Goal: Information Seeking & Learning: Learn about a topic

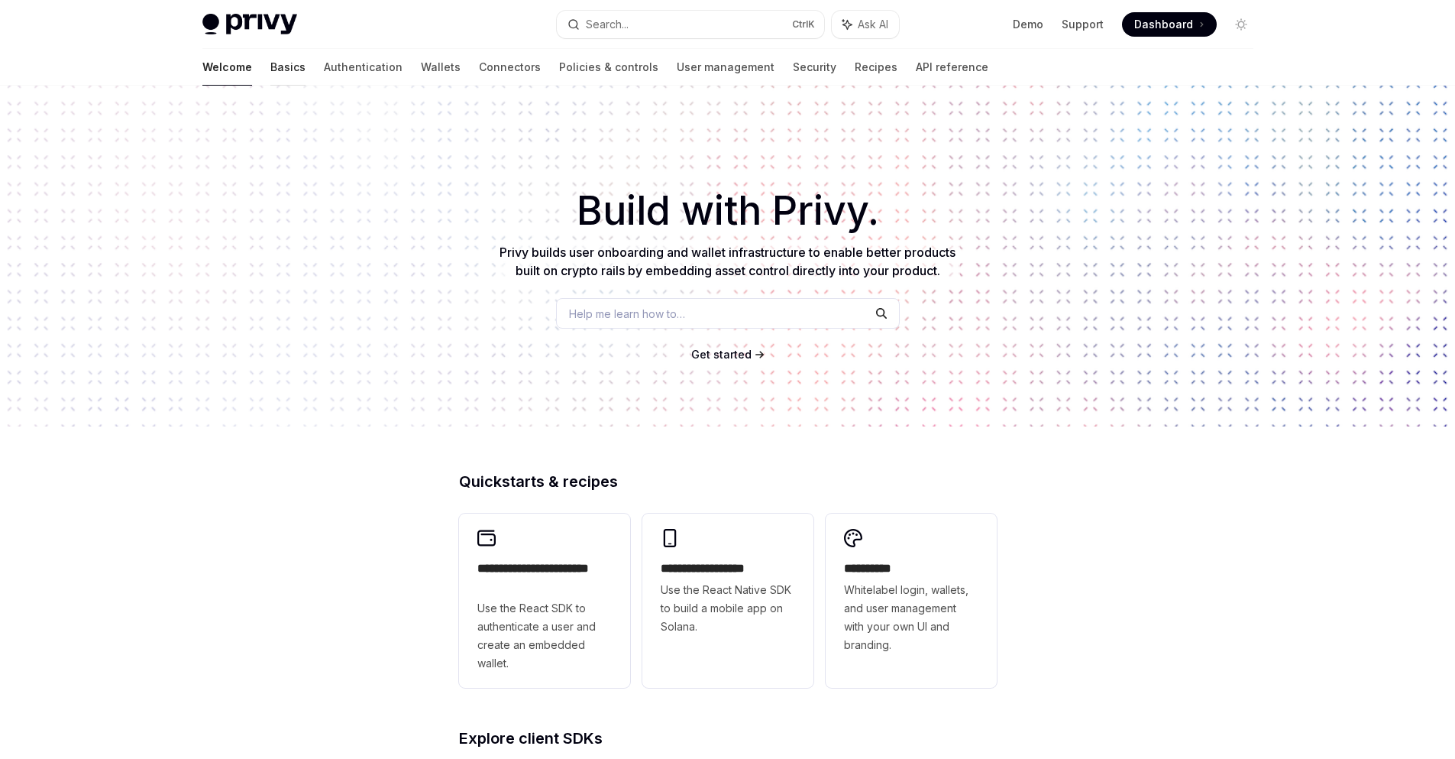
click at [270, 68] on link "Basics" at bounding box center [287, 67] width 35 height 37
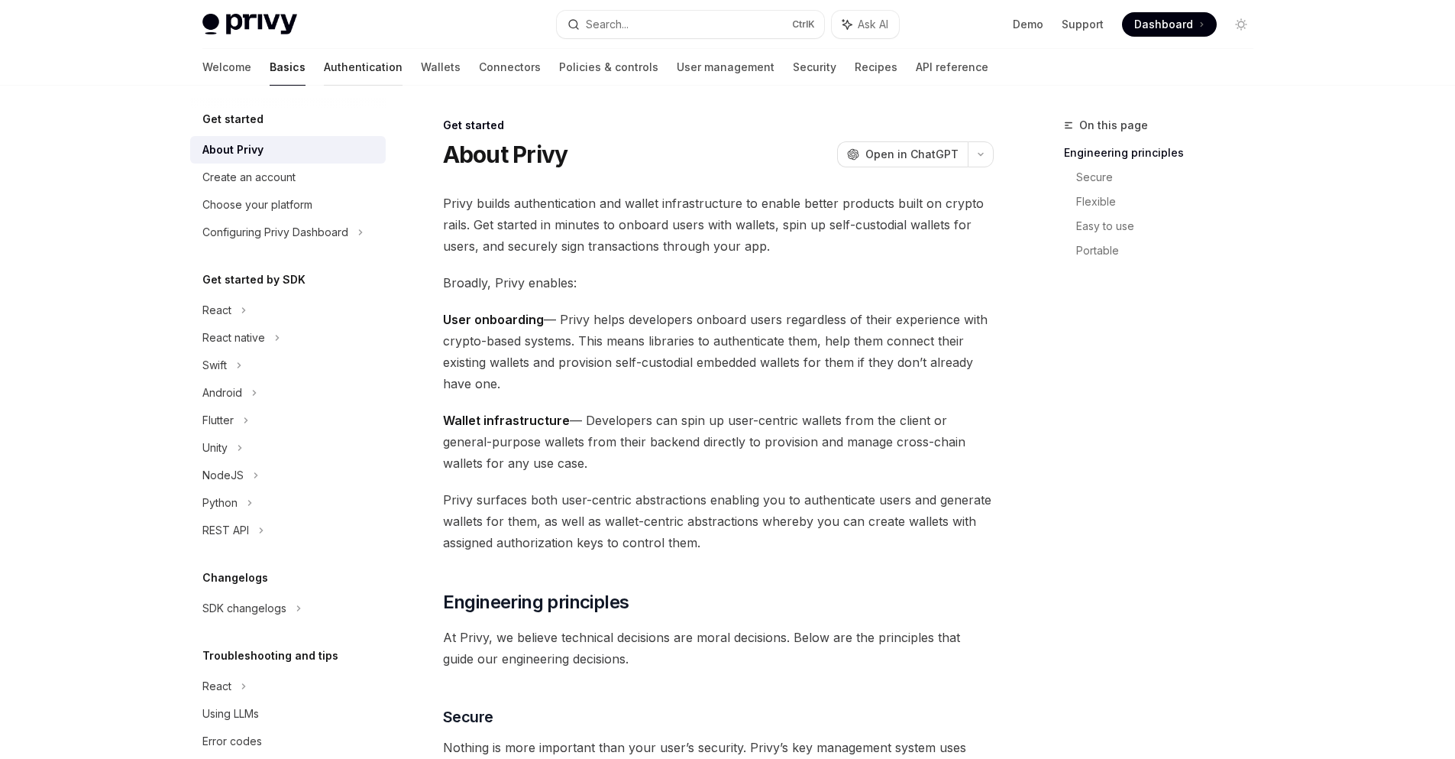
click at [324, 65] on link "Authentication" at bounding box center [363, 67] width 79 height 37
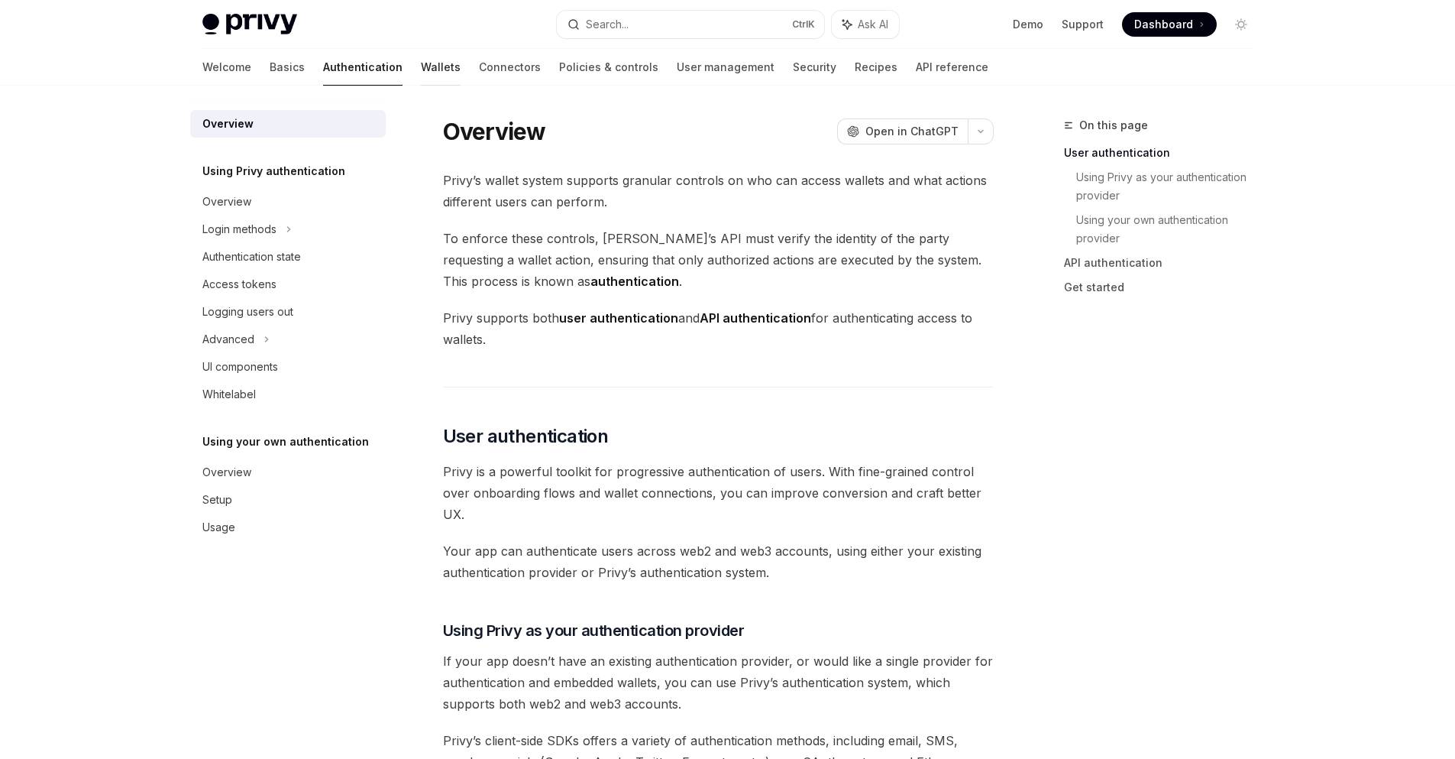
click at [421, 69] on link "Wallets" at bounding box center [441, 67] width 40 height 37
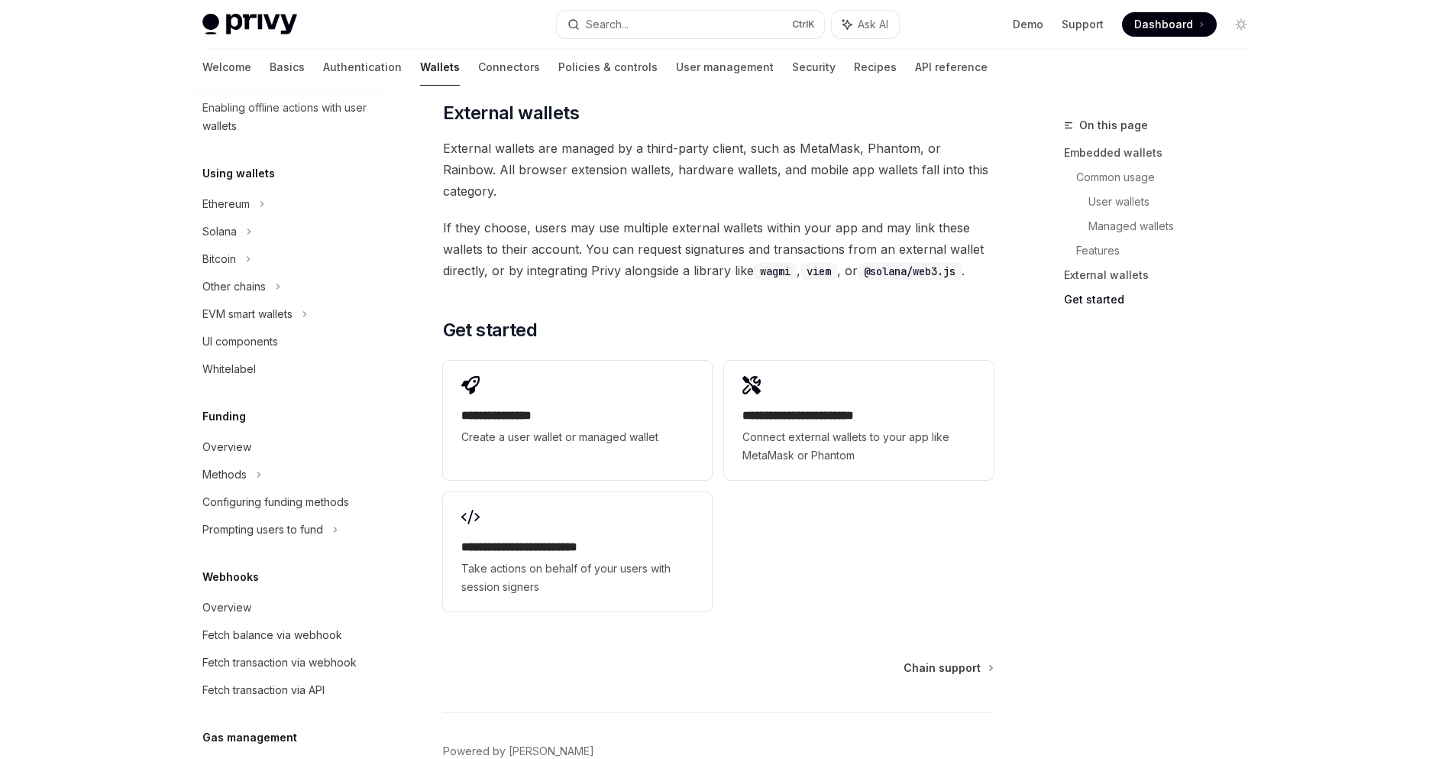
scroll to position [563, 0]
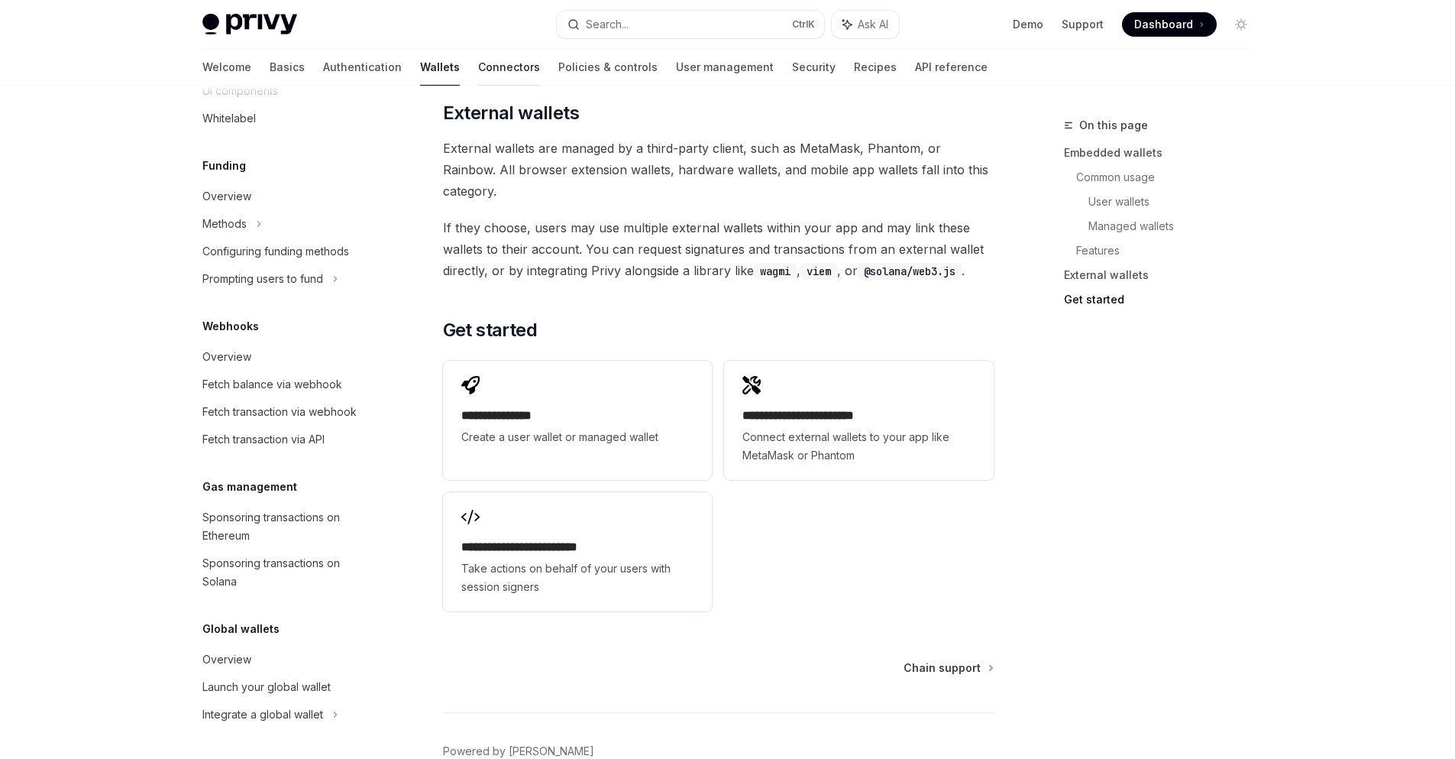
click at [478, 60] on link "Connectors" at bounding box center [509, 67] width 62 height 37
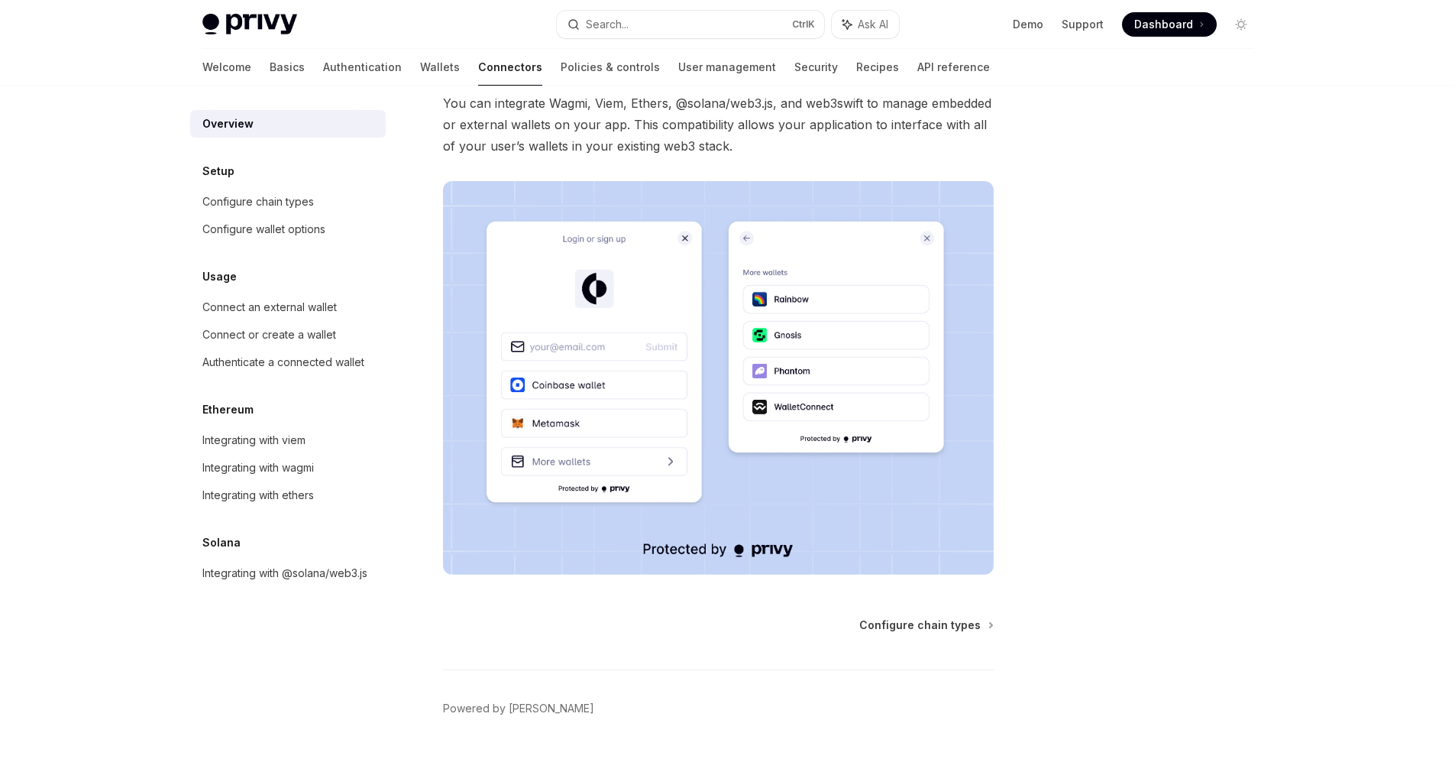
scroll to position [221, 0]
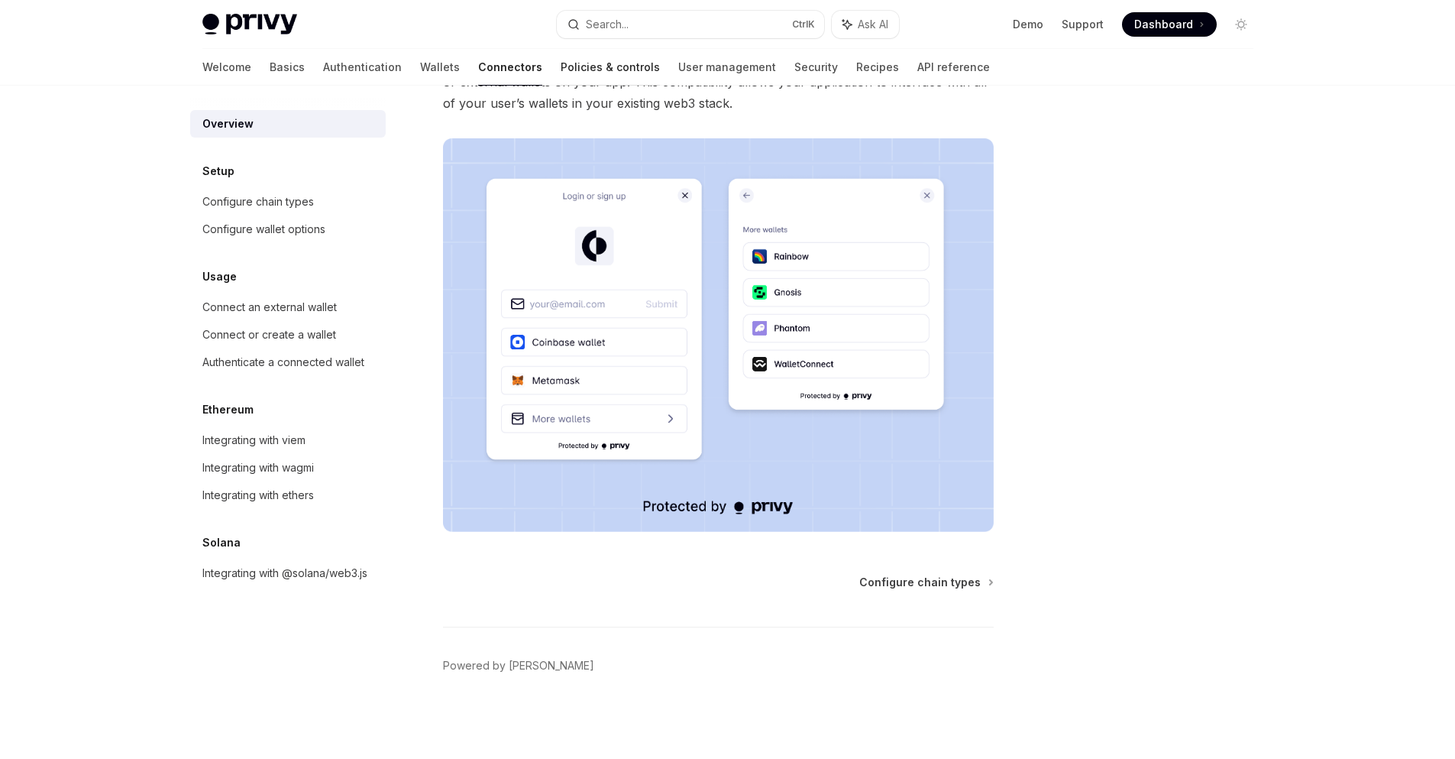
click at [561, 63] on link "Policies & controls" at bounding box center [610, 67] width 99 height 37
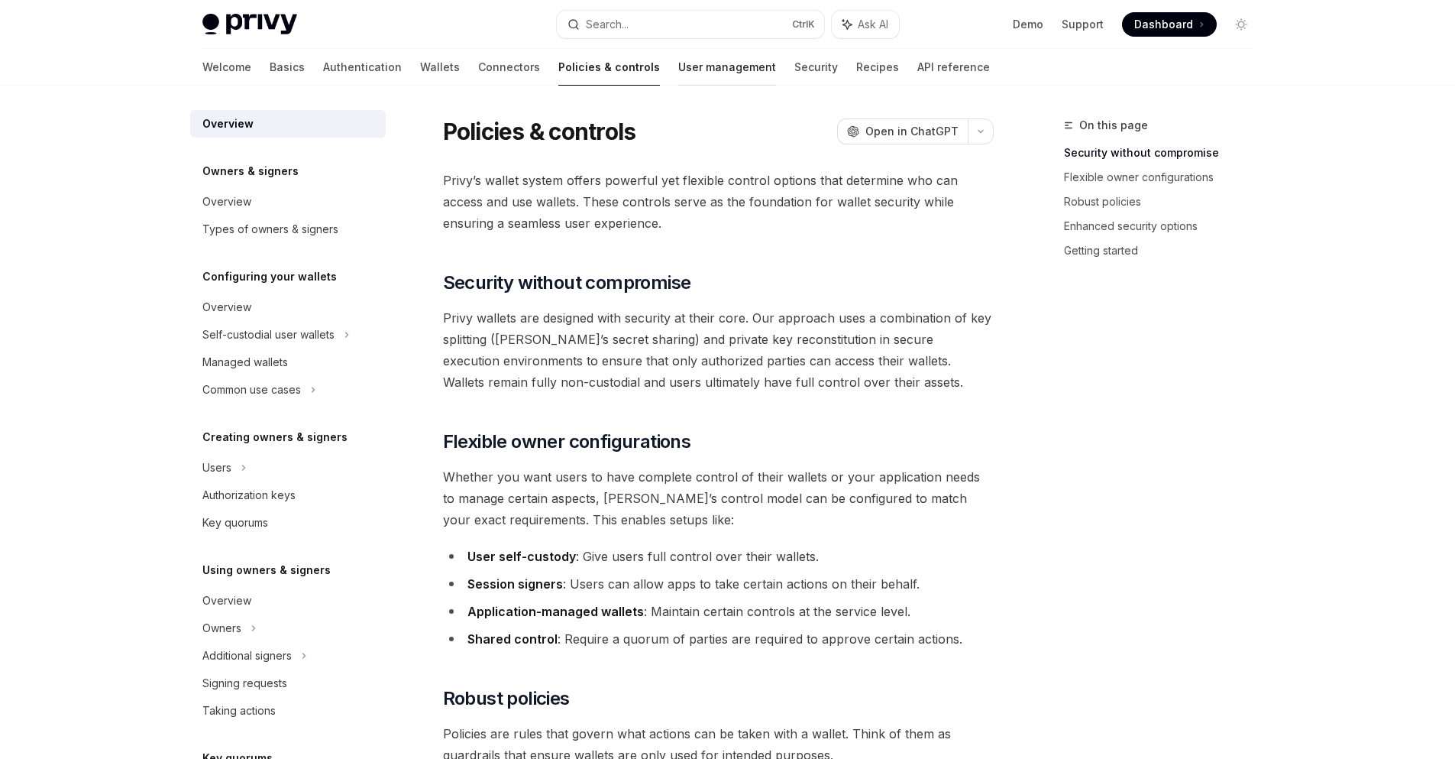
click at [678, 68] on link "User management" at bounding box center [727, 67] width 98 height 37
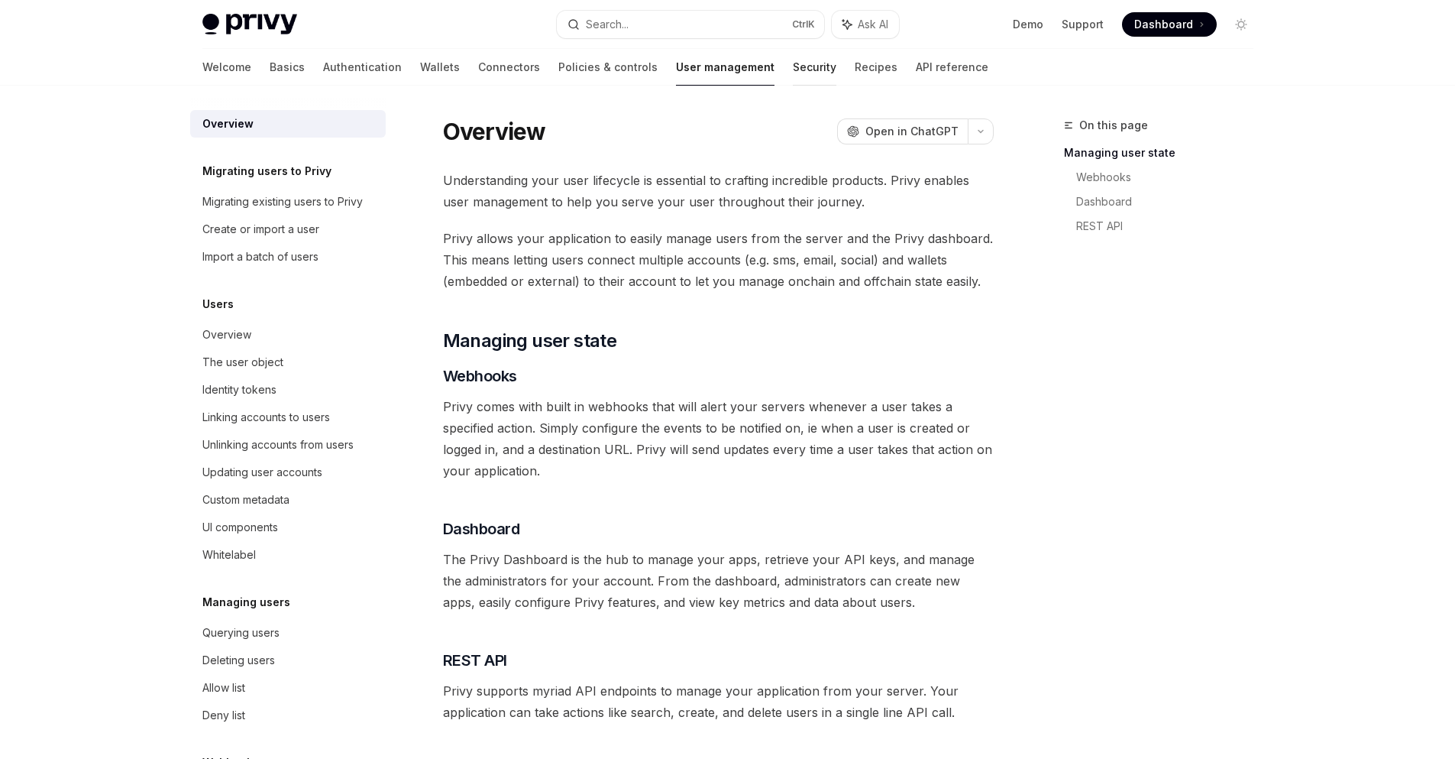
click at [793, 67] on link "Security" at bounding box center [815, 67] width 44 height 37
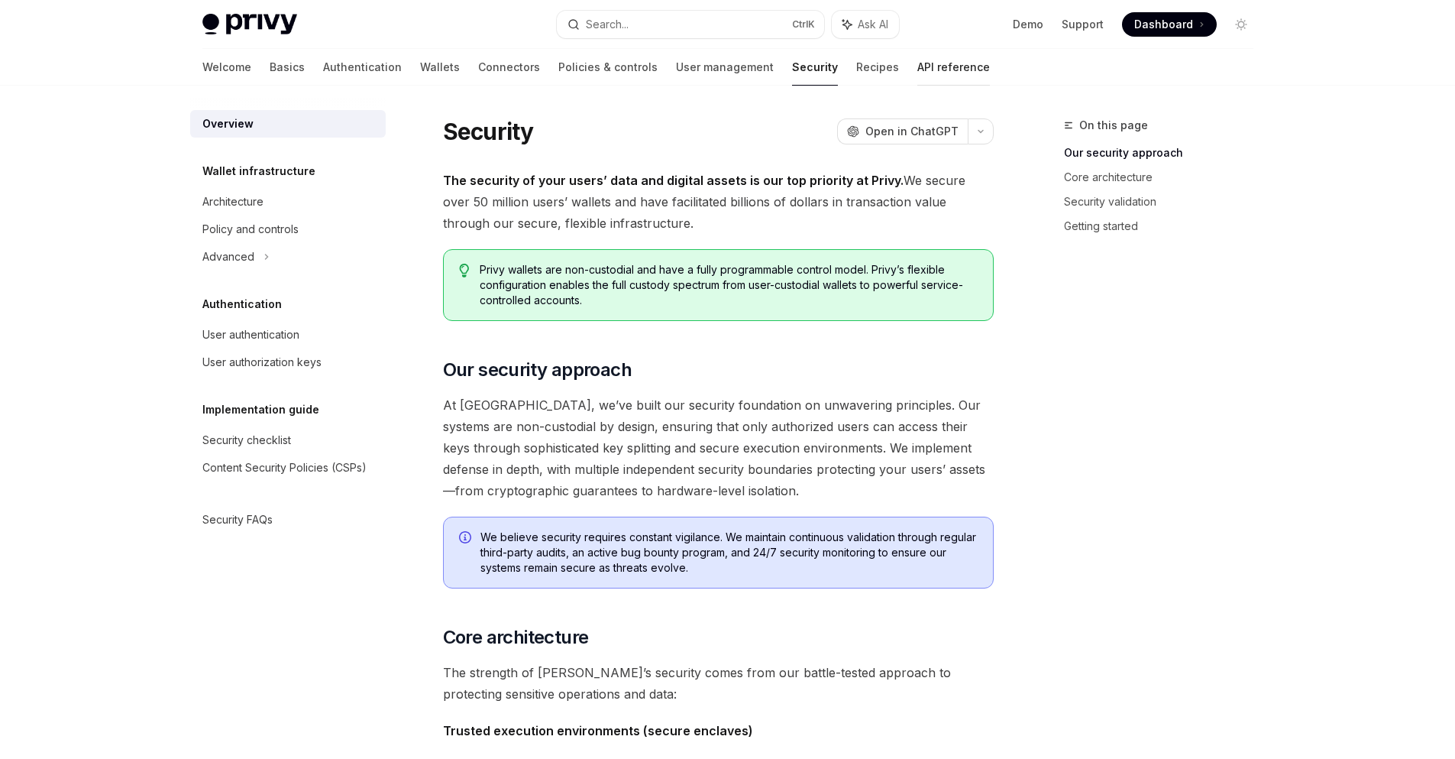
click at [917, 69] on link "API reference" at bounding box center [953, 67] width 73 height 37
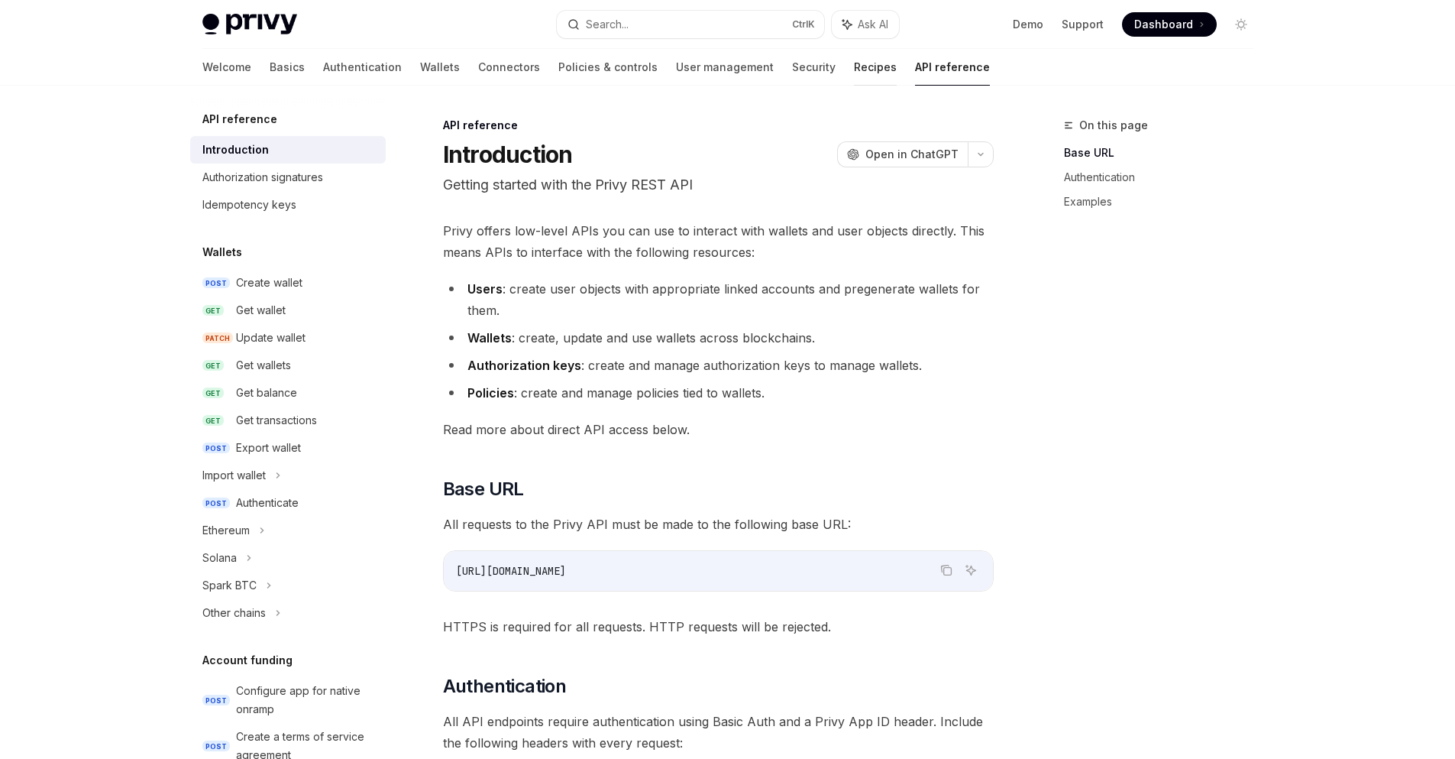
click at [854, 63] on link "Recipes" at bounding box center [875, 67] width 43 height 37
type textarea "*"
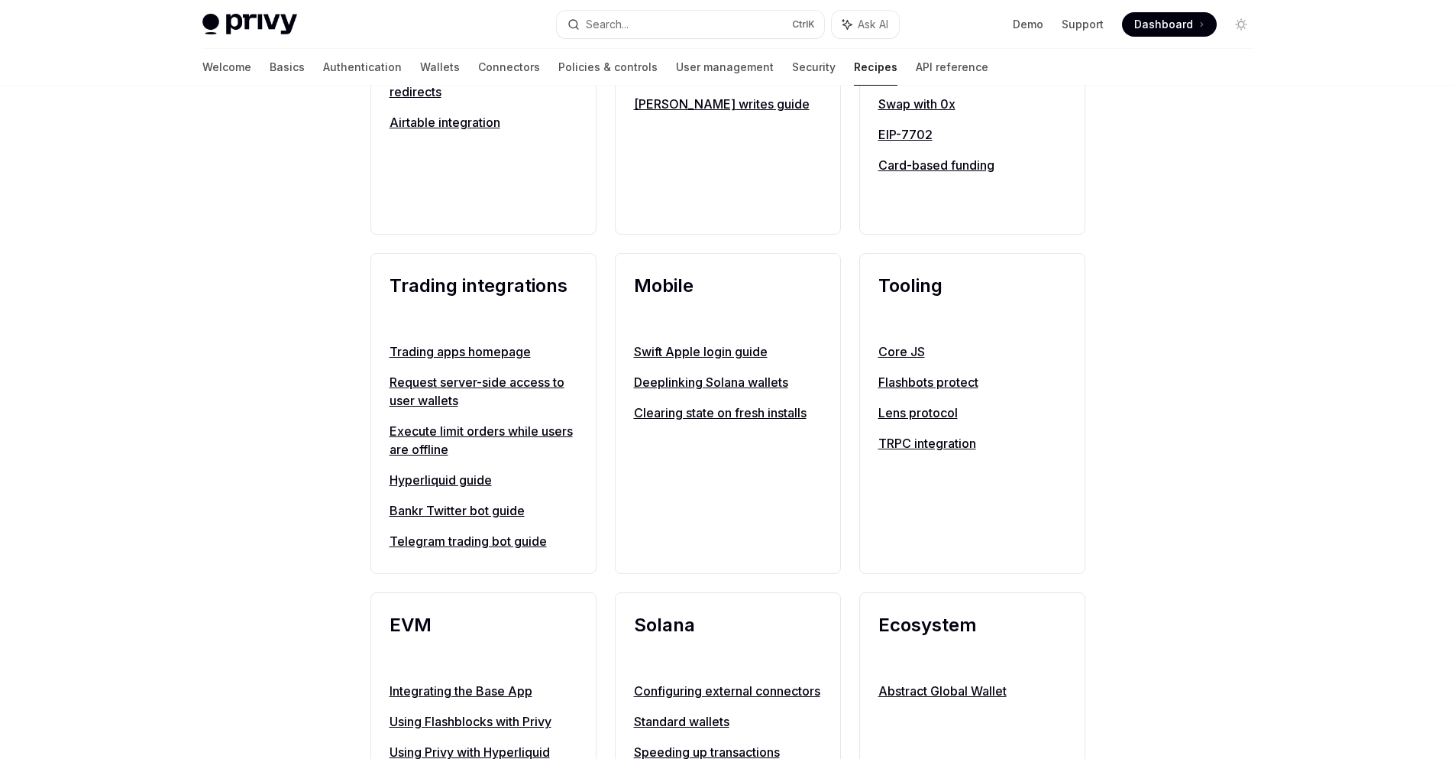
scroll to position [1657, 0]
